Goal: Check status: Check status

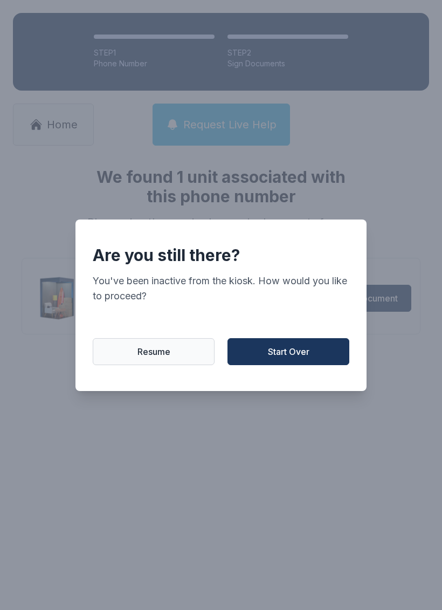
click at [314, 365] on button "Start Over" at bounding box center [289, 351] width 122 height 27
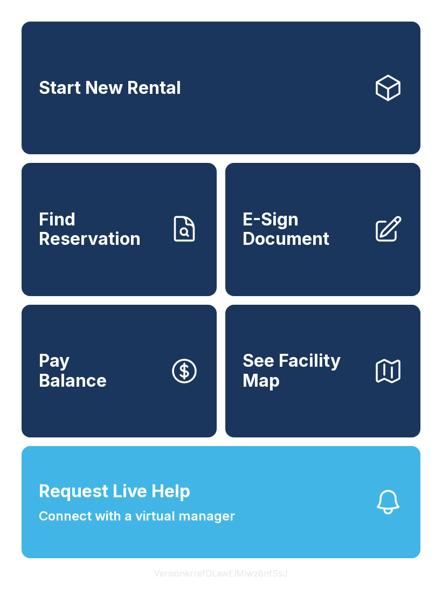
click at [120, 249] on span "Find Reservation" at bounding box center [100, 229] width 122 height 39
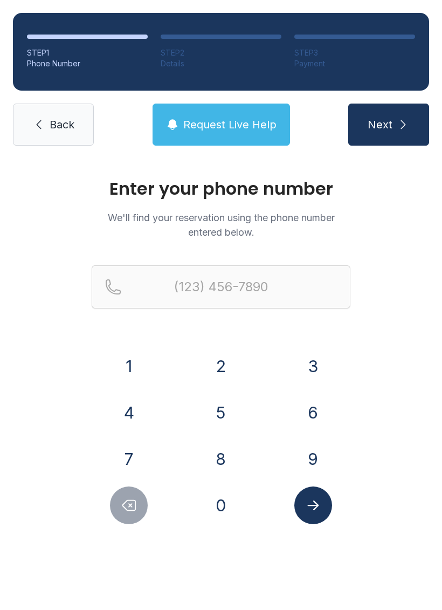
click at [324, 452] on button "9" at bounding box center [314, 459] width 38 height 38
click at [133, 350] on button "1" at bounding box center [129, 367] width 38 height 38
click at [229, 507] on button "0" at bounding box center [221, 506] width 38 height 38
click at [136, 465] on button "7" at bounding box center [129, 459] width 38 height 38
click at [239, 409] on button "5" at bounding box center [221, 413] width 38 height 38
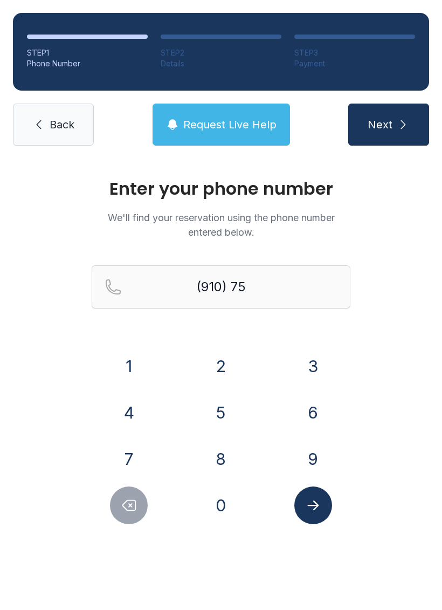
click at [127, 370] on button "1" at bounding box center [129, 367] width 38 height 38
click at [134, 370] on button "1" at bounding box center [129, 367] width 38 height 38
click at [326, 362] on button "3" at bounding box center [314, 367] width 38 height 38
click at [228, 416] on button "5" at bounding box center [221, 413] width 38 height 38
click at [144, 508] on button "Delete number" at bounding box center [129, 506] width 38 height 38
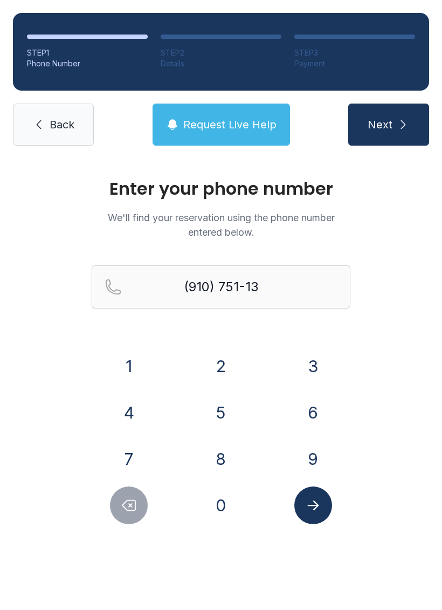
click at [129, 519] on button "Delete number" at bounding box center [129, 506] width 38 height 38
click at [232, 415] on button "5" at bounding box center [221, 413] width 38 height 38
click at [128, 357] on button "1" at bounding box center [129, 367] width 38 height 38
click at [128, 508] on icon "Delete number" at bounding box center [129, 506] width 16 height 16
click at [322, 368] on button "3" at bounding box center [314, 367] width 38 height 38
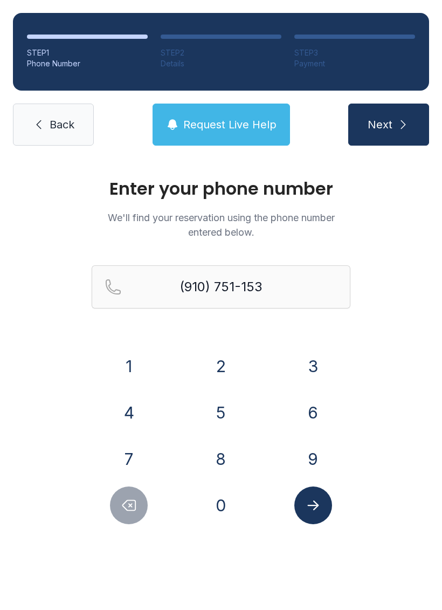
click at [222, 413] on button "5" at bounding box center [221, 413] width 38 height 38
click at [321, 515] on button "Submit lookup form" at bounding box center [314, 506] width 38 height 38
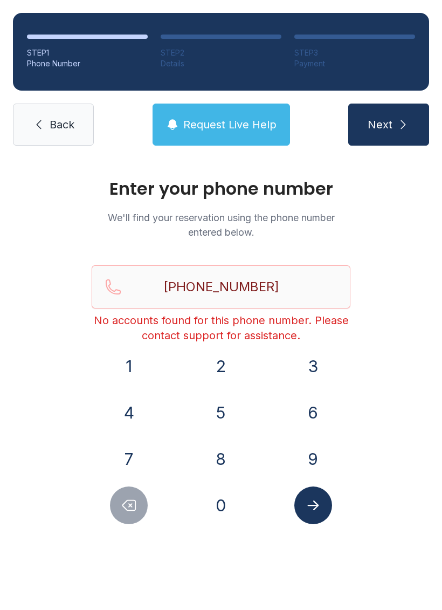
click at [95, 517] on div at bounding box center [129, 506] width 75 height 38
click at [118, 489] on button "Delete number" at bounding box center [129, 506] width 38 height 38
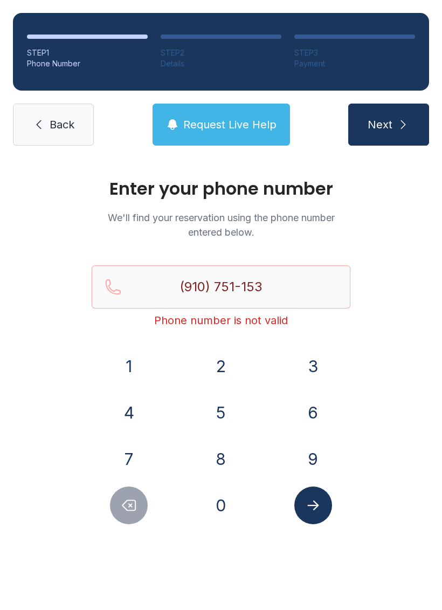
click at [116, 487] on div at bounding box center [129, 506] width 75 height 38
click at [114, 483] on div "1 2 3 4 5 6 7 8 9 0" at bounding box center [221, 436] width 259 height 177
click at [118, 480] on div "1 2 3 4 5 6 7 8 9 0" at bounding box center [221, 436] width 259 height 177
click at [119, 498] on button "Delete number" at bounding box center [129, 506] width 38 height 38
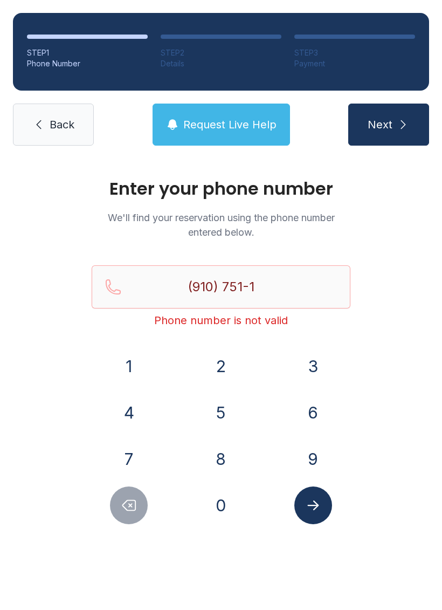
click at [128, 519] on button "Delete number" at bounding box center [129, 506] width 38 height 38
click at [130, 510] on icon "Delete number" at bounding box center [129, 506] width 13 height 10
click at [138, 458] on button "7" at bounding box center [129, 459] width 38 height 38
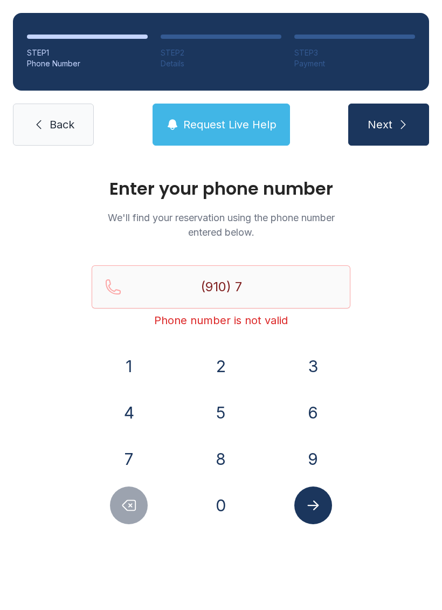
click at [226, 412] on button "5" at bounding box center [221, 413] width 38 height 38
click at [140, 372] on button "1" at bounding box center [129, 367] width 38 height 38
click at [144, 376] on button "1" at bounding box center [129, 367] width 38 height 38
click at [221, 414] on button "5" at bounding box center [221, 413] width 38 height 38
click at [317, 366] on button "3" at bounding box center [314, 367] width 38 height 38
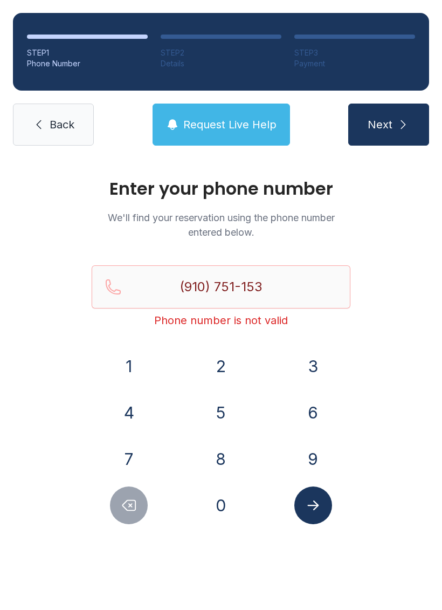
click at [219, 419] on button "5" at bounding box center [221, 413] width 38 height 38
type input "[PHONE_NUMBER]"
click at [396, 128] on button "Next" at bounding box center [389, 125] width 81 height 42
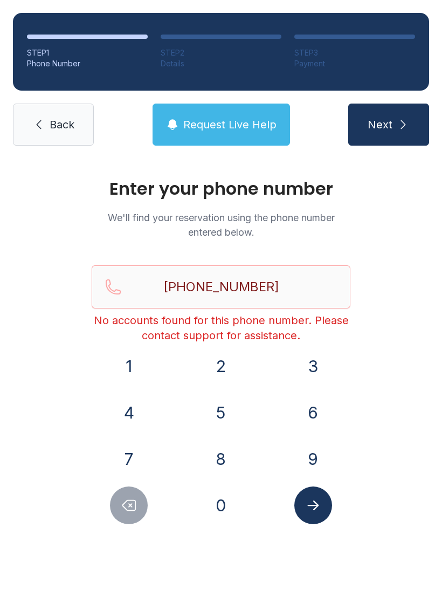
click at [325, 502] on button "Submit lookup form" at bounding box center [314, 506] width 38 height 38
click at [232, 133] on button "Request Live Help" at bounding box center [222, 125] width 138 height 42
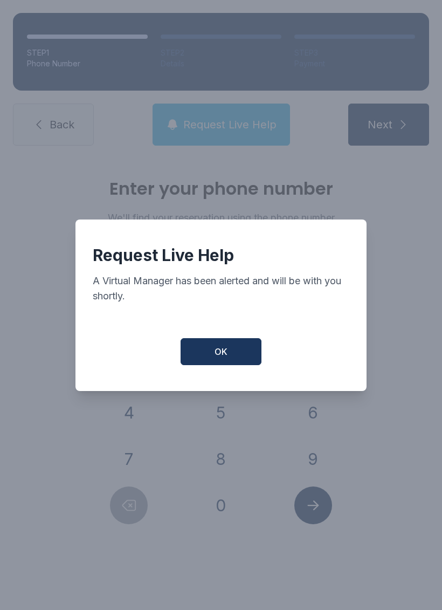
click at [240, 353] on button "OK" at bounding box center [221, 351] width 81 height 27
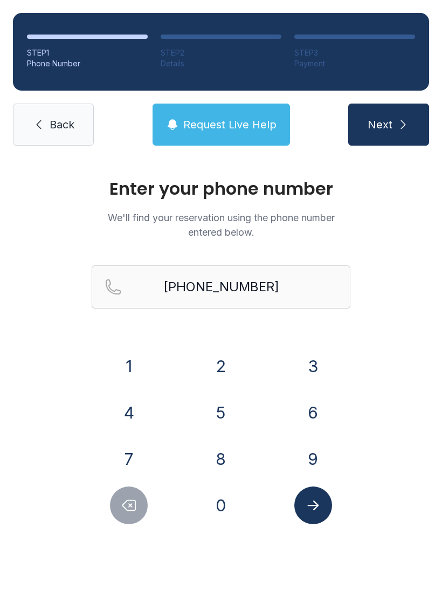
click at [315, 460] on button "9" at bounding box center [314, 459] width 38 height 38
click at [313, 504] on icon "Submit lookup form" at bounding box center [313, 506] width 16 height 16
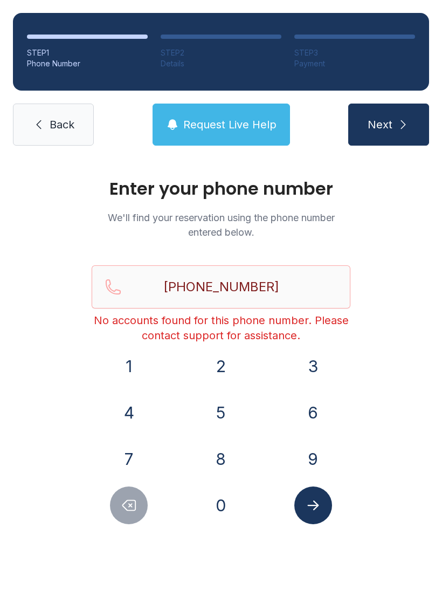
click at [56, 125] on span "Back" at bounding box center [62, 124] width 25 height 15
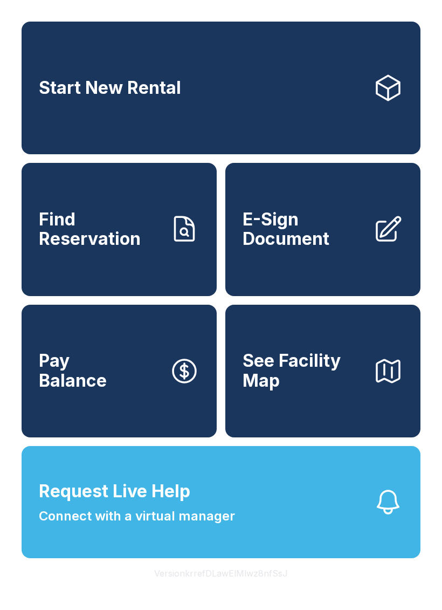
click at [133, 249] on span "Find Reservation" at bounding box center [100, 229] width 122 height 39
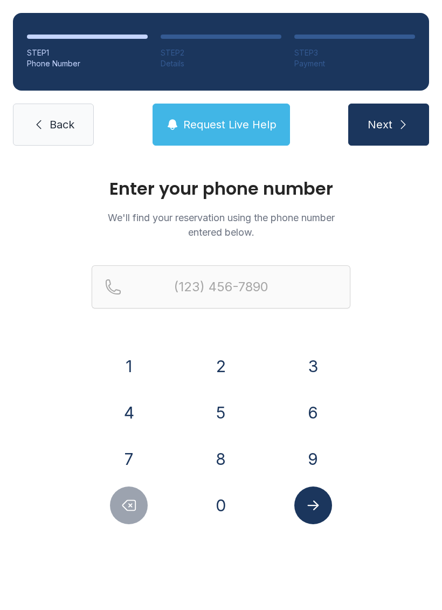
click at [314, 453] on button "9" at bounding box center [314, 459] width 38 height 38
click at [135, 370] on button "1" at bounding box center [129, 367] width 38 height 38
click at [218, 505] on button "0" at bounding box center [221, 506] width 38 height 38
click at [139, 454] on button "7" at bounding box center [129, 459] width 38 height 38
click at [231, 422] on button "5" at bounding box center [221, 413] width 38 height 38
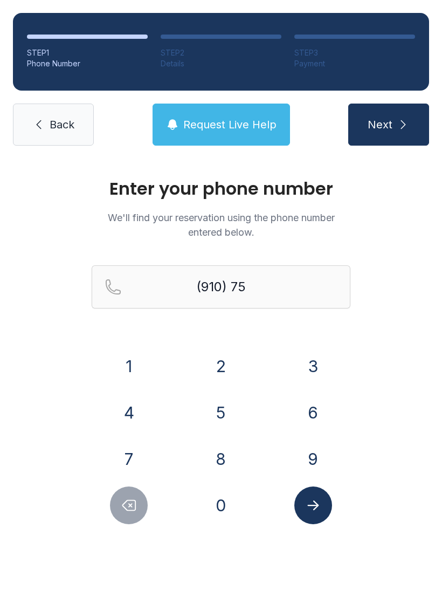
click at [146, 374] on button "1" at bounding box center [129, 367] width 38 height 38
click at [140, 367] on button "1" at bounding box center [129, 367] width 38 height 38
click at [210, 412] on button "5" at bounding box center [221, 413] width 38 height 38
click at [322, 364] on button "3" at bounding box center [314, 367] width 38 height 38
click at [215, 419] on button "5" at bounding box center [221, 413] width 38 height 38
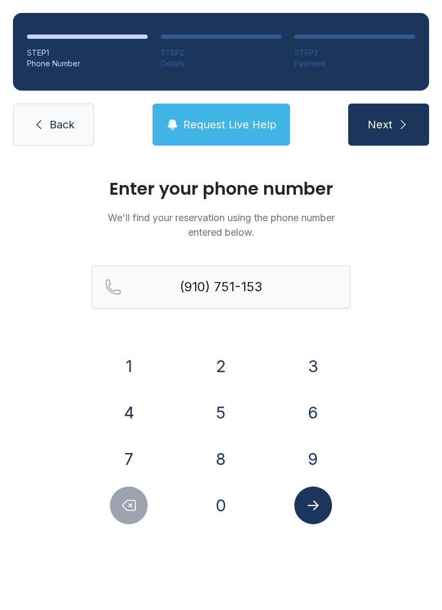
type input "[PHONE_NUMBER]"
click at [318, 499] on icon "Submit lookup form" at bounding box center [313, 506] width 16 height 16
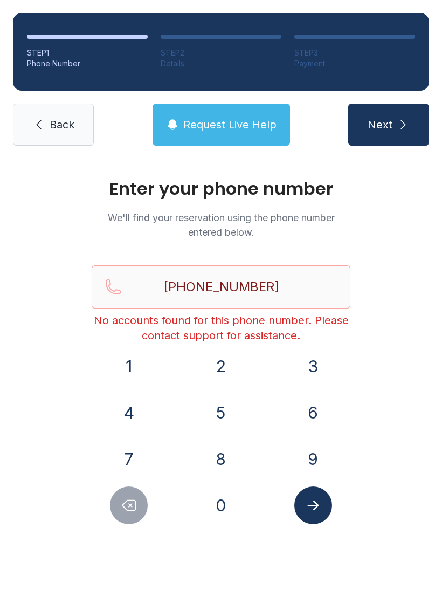
click at [243, 120] on span "Request Live Help" at bounding box center [229, 124] width 93 height 15
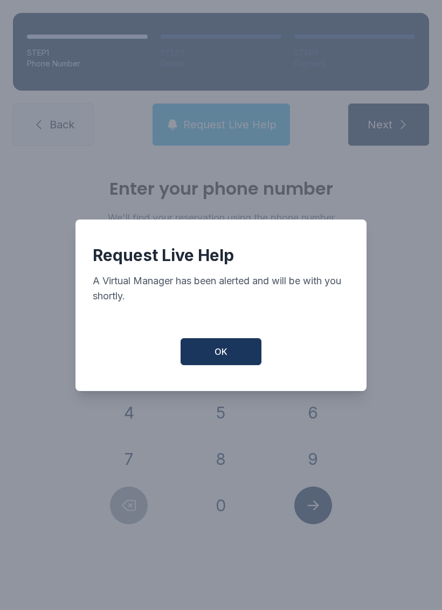
click at [240, 359] on button "OK" at bounding box center [221, 351] width 81 height 27
